Goal: Navigation & Orientation: Find specific page/section

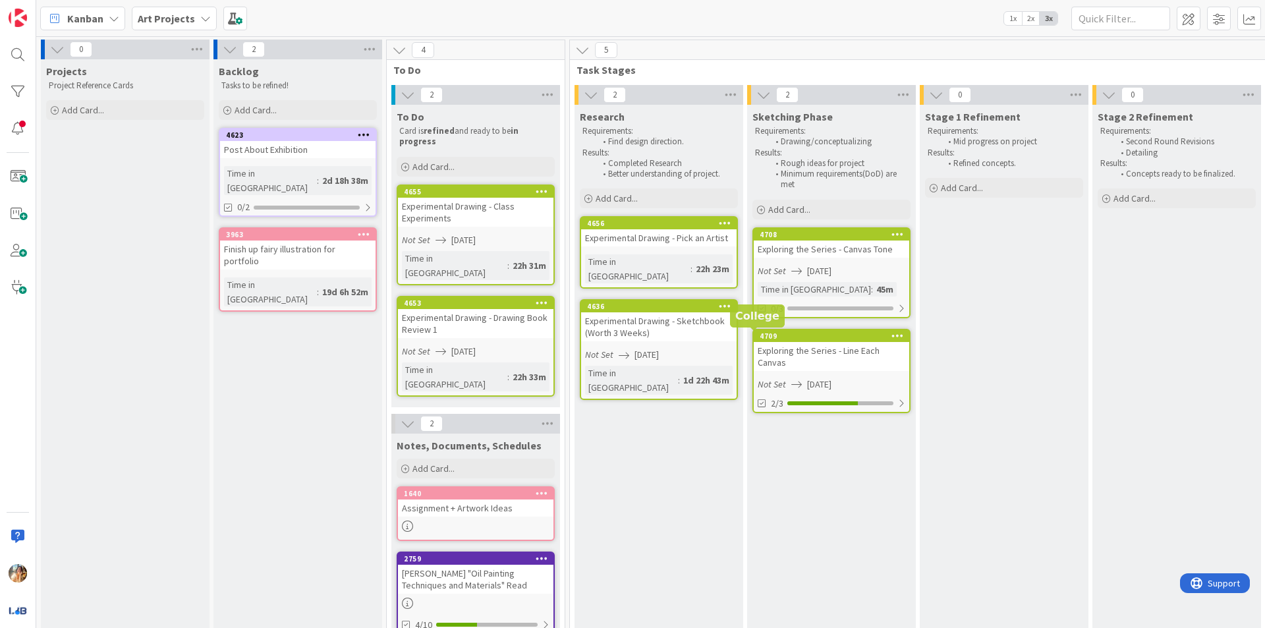
scroll to position [0, 80]
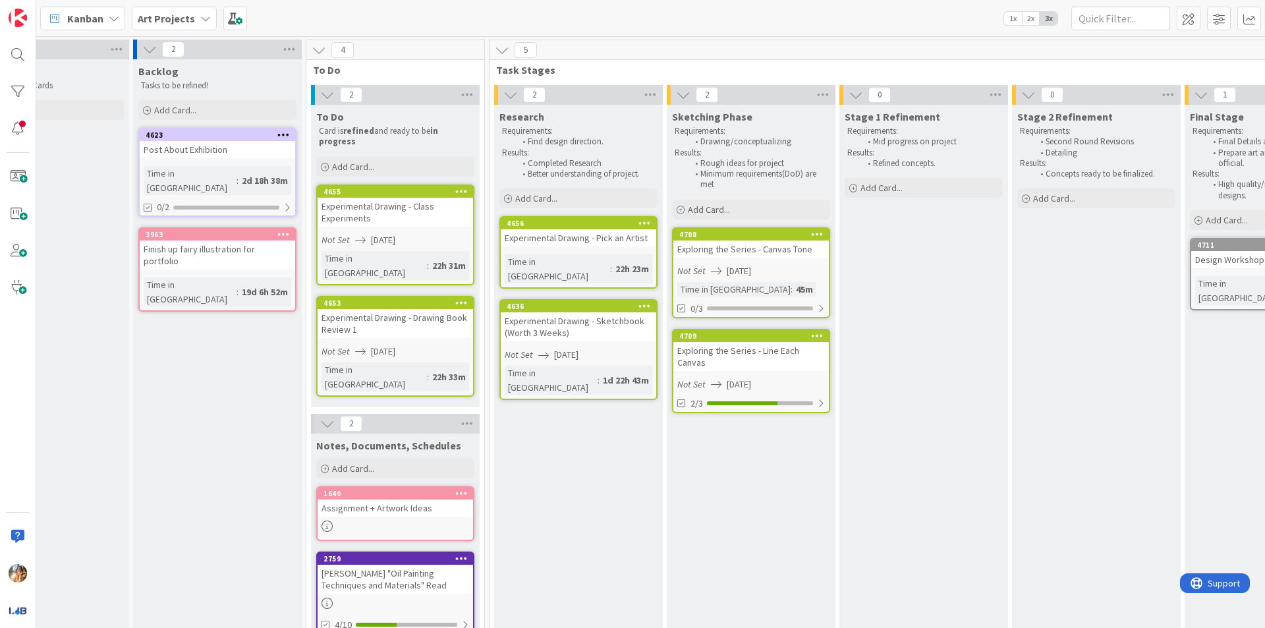
click at [801, 256] on div "Exploring the Series - Canvas Tone" at bounding box center [752, 249] width 156 height 17
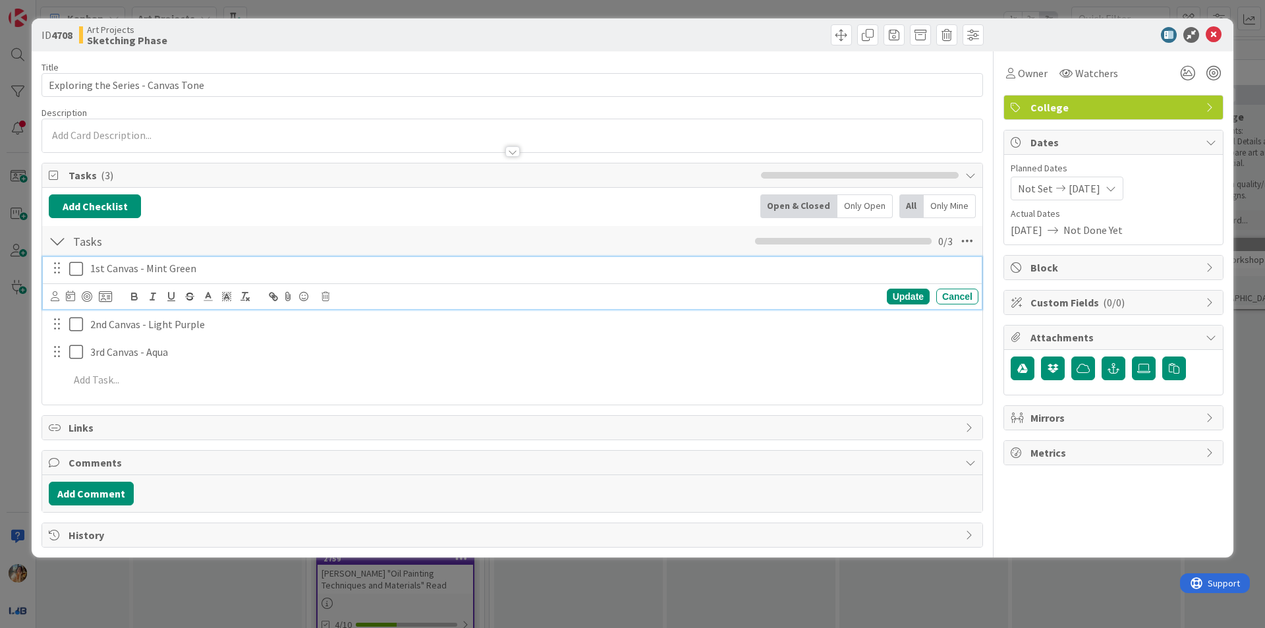
click at [78, 276] on icon at bounding box center [76, 269] width 14 height 16
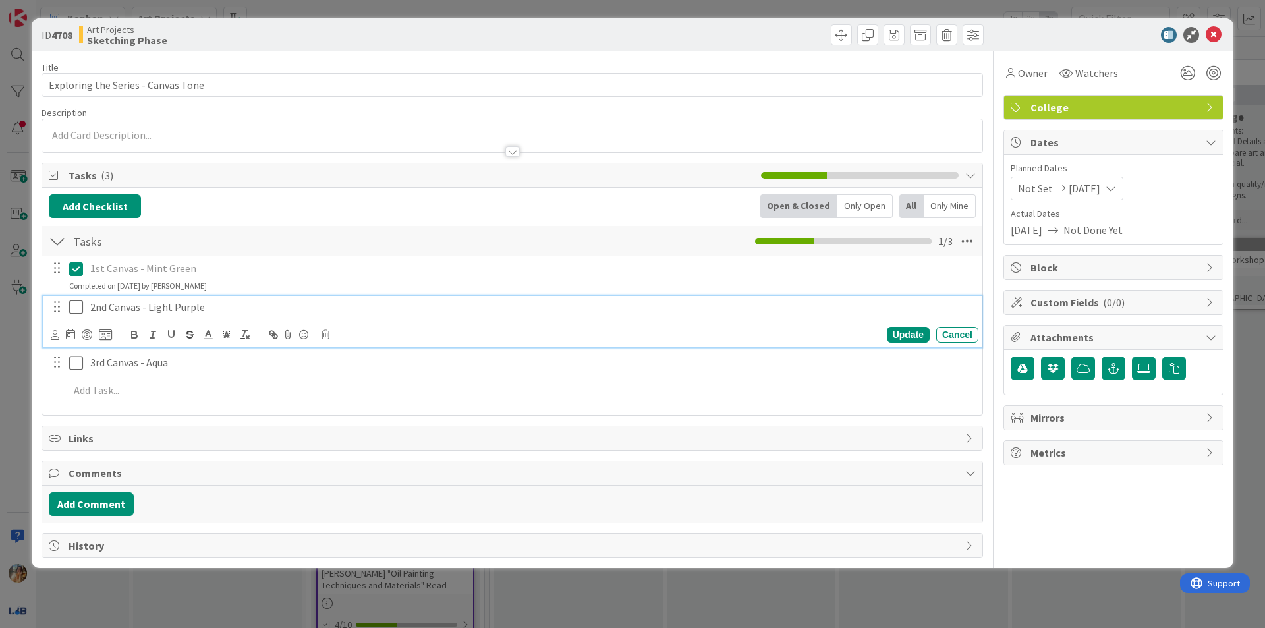
click at [75, 313] on icon at bounding box center [76, 307] width 14 height 16
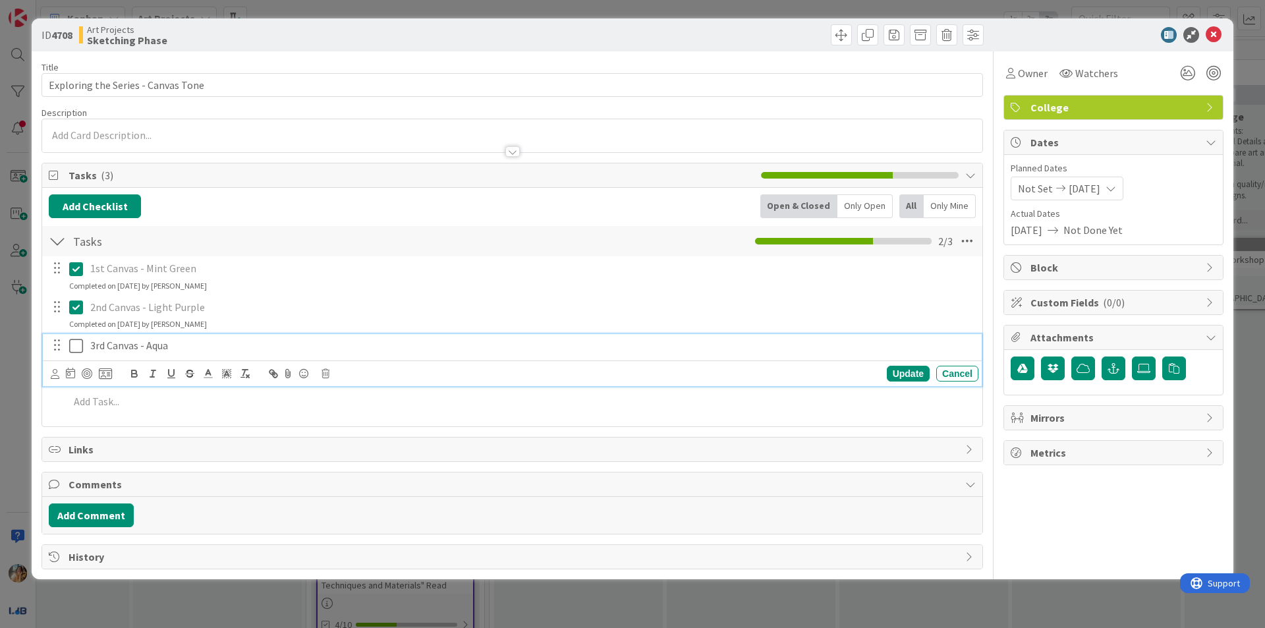
click at [74, 344] on icon at bounding box center [76, 346] width 14 height 16
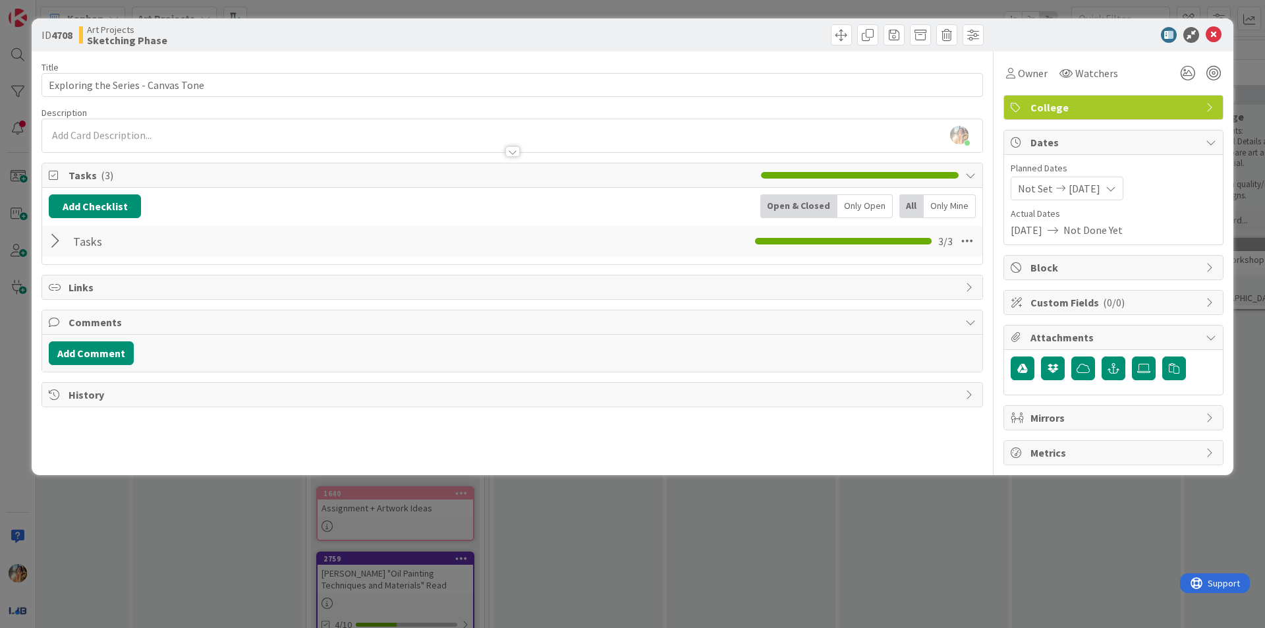
click at [821, 584] on div "ID 4708 Art Projects Sketching Phase Title 34 / 128 Exploring the Series - Canv…" at bounding box center [632, 314] width 1265 height 628
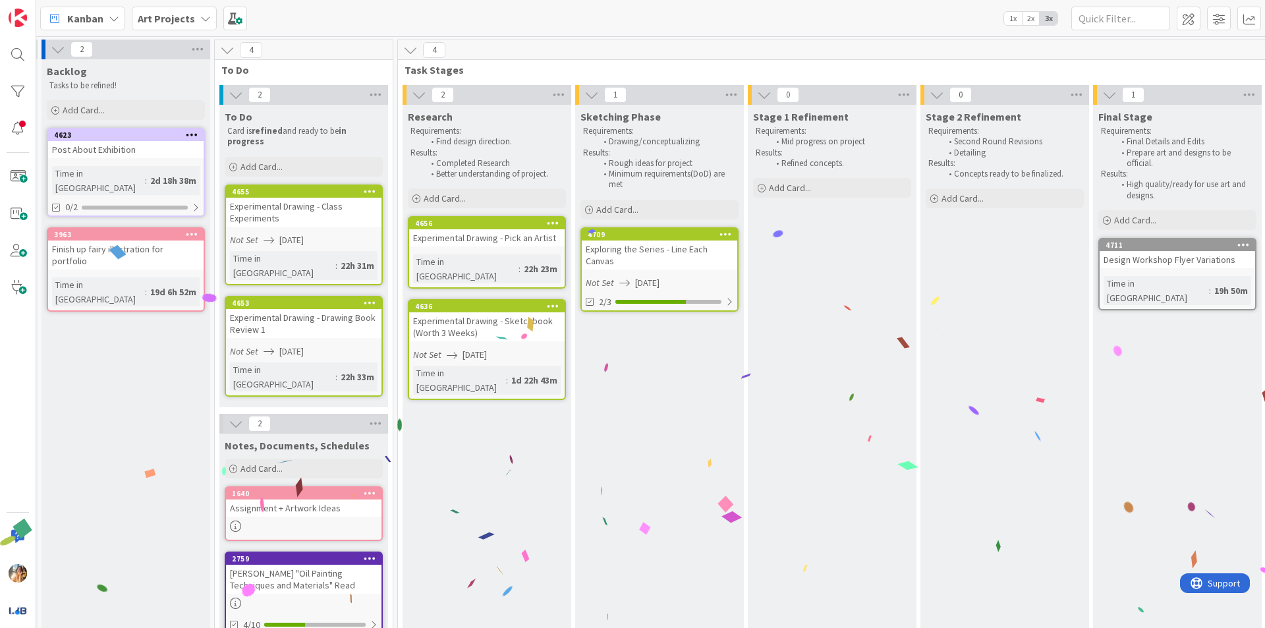
scroll to position [0, 171]
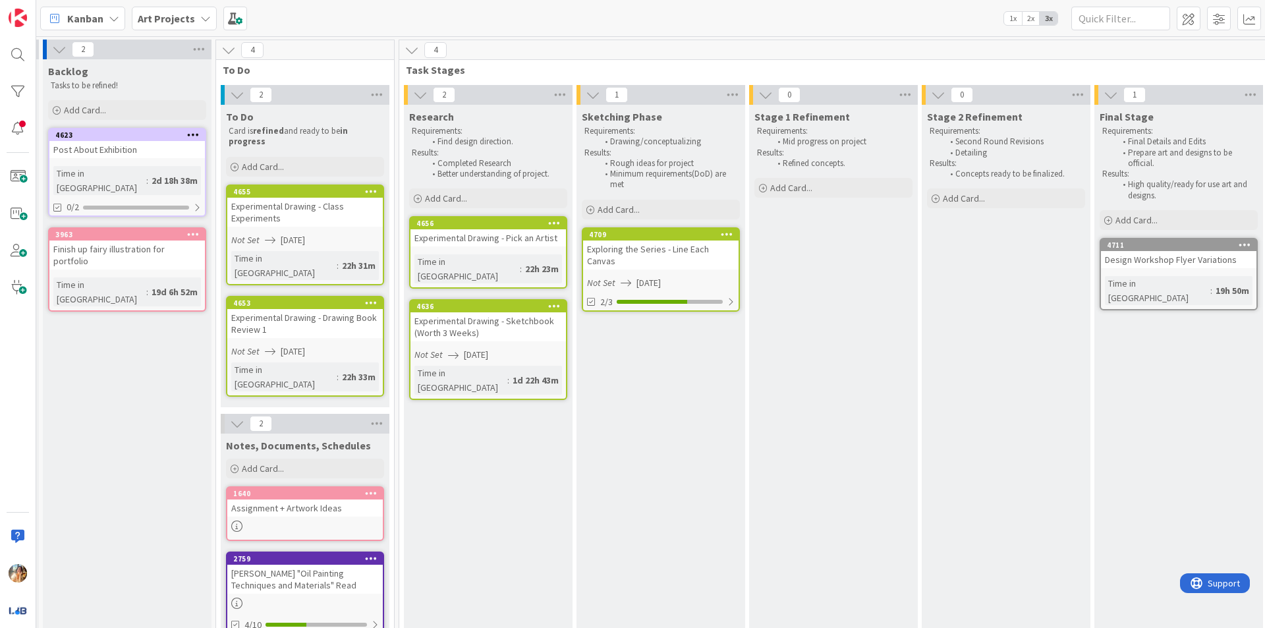
click at [693, 251] on div "Exploring the Series - Line Each Canvas" at bounding box center [661, 255] width 156 height 29
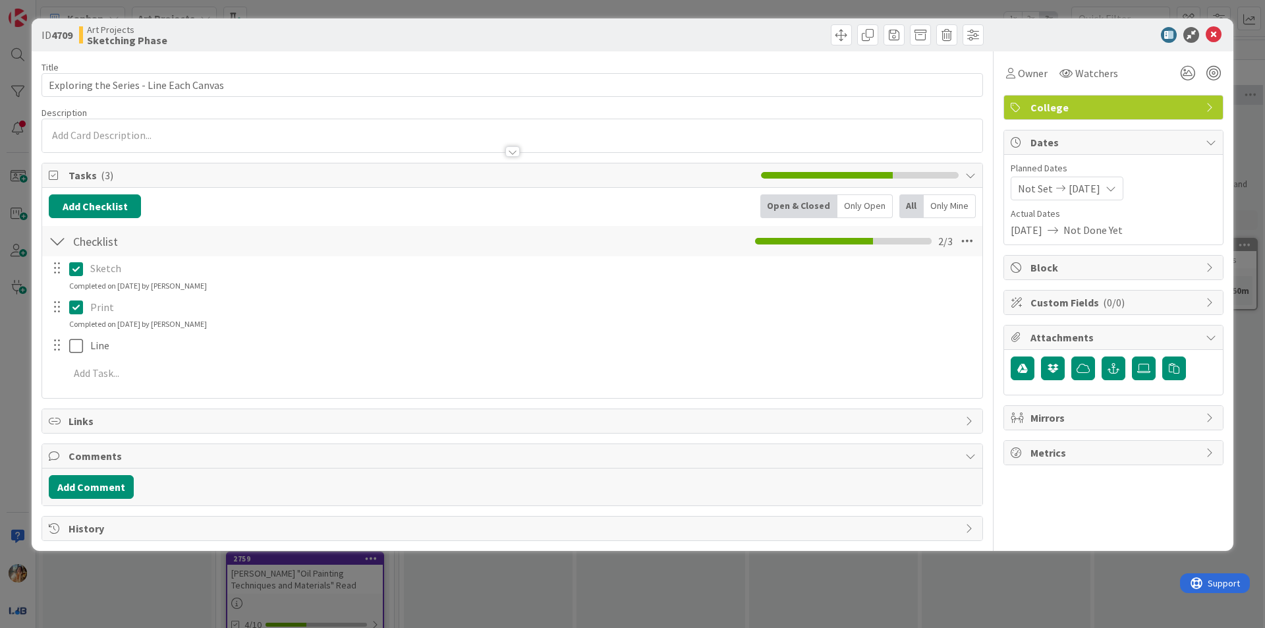
click at [661, 599] on div "ID 4709 Art Projects Sketching Phase Title 39 / 128 Exploring the Series - Line…" at bounding box center [632, 314] width 1265 height 628
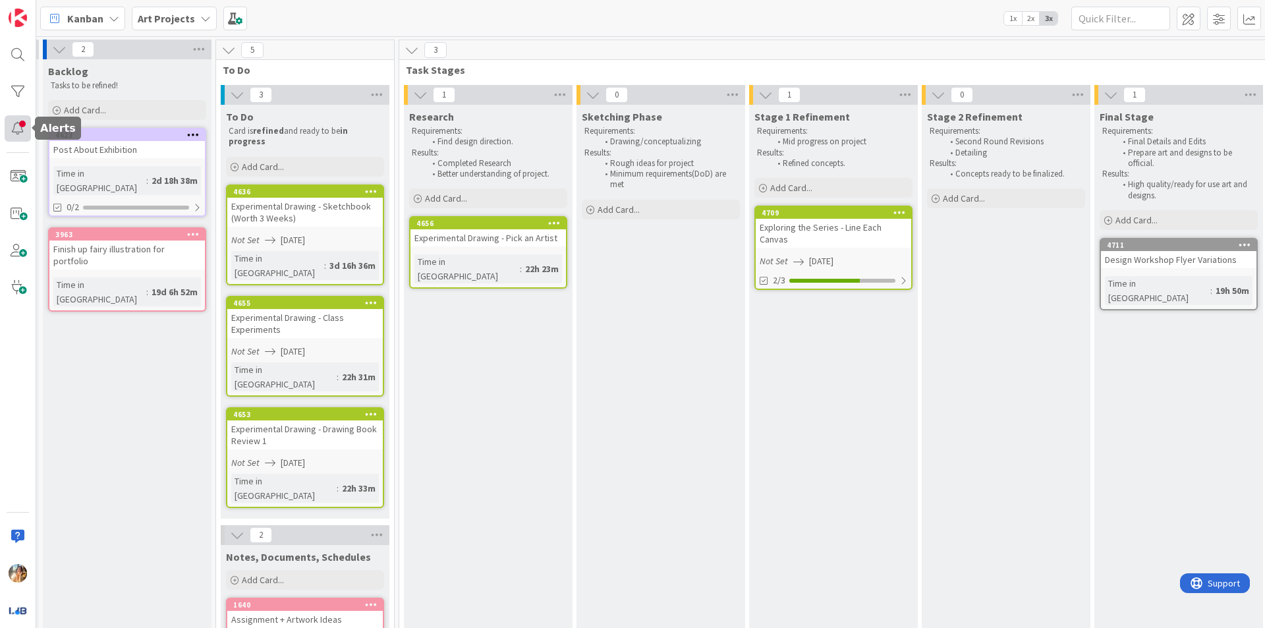
click at [19, 133] on div at bounding box center [18, 128] width 26 height 26
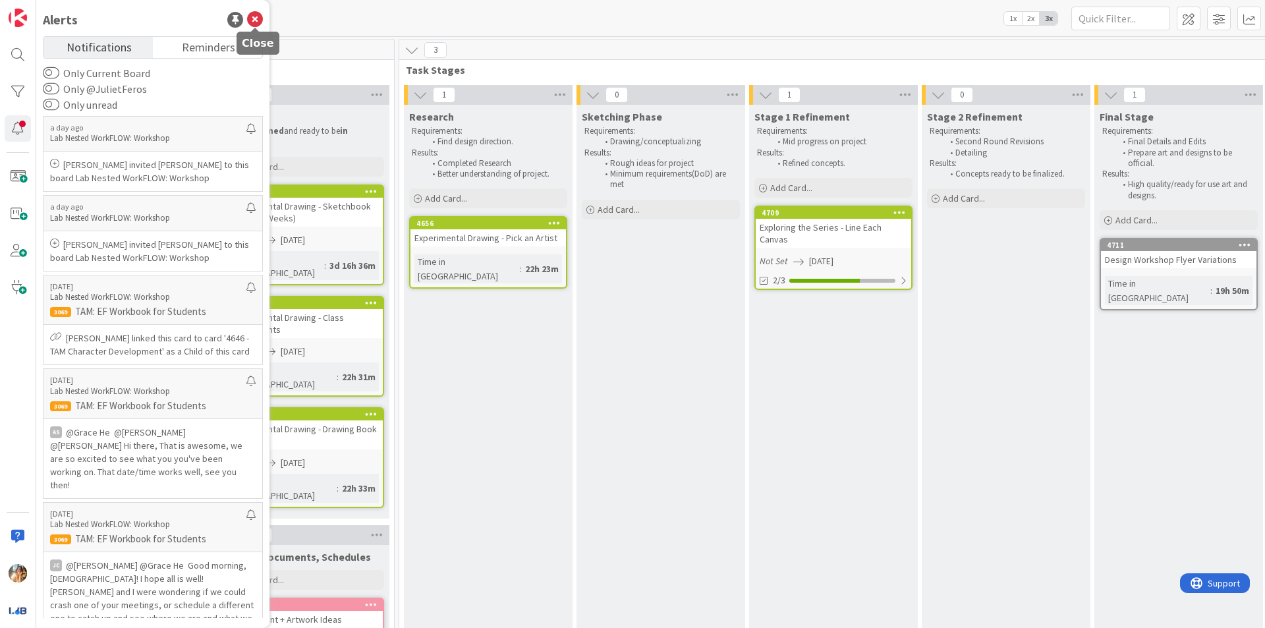
click at [256, 24] on icon at bounding box center [255, 20] width 16 height 16
